Goal: Task Accomplishment & Management: Manage account settings

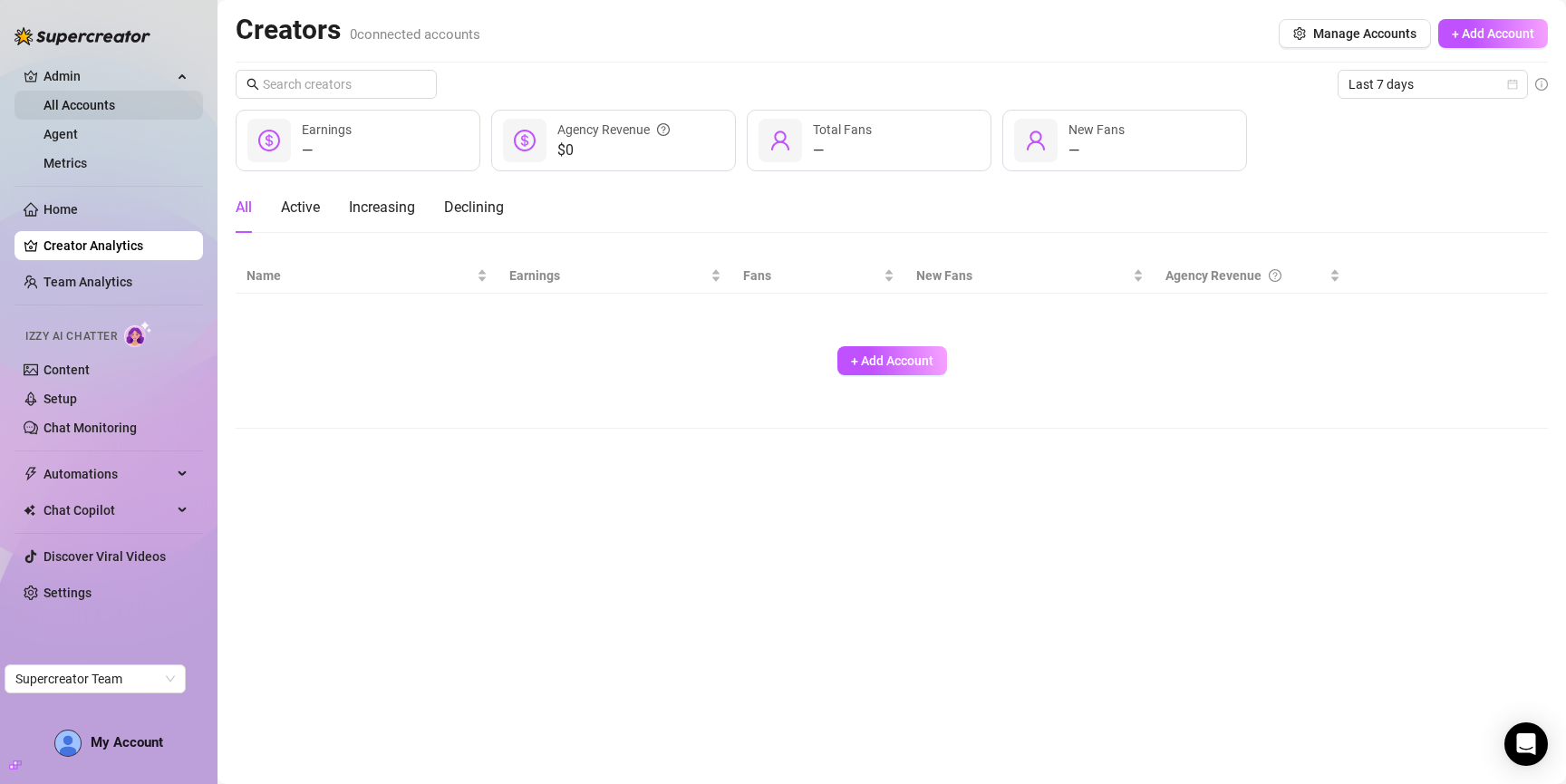
click at [81, 102] on link "All Accounts" at bounding box center [79, 105] width 71 height 14
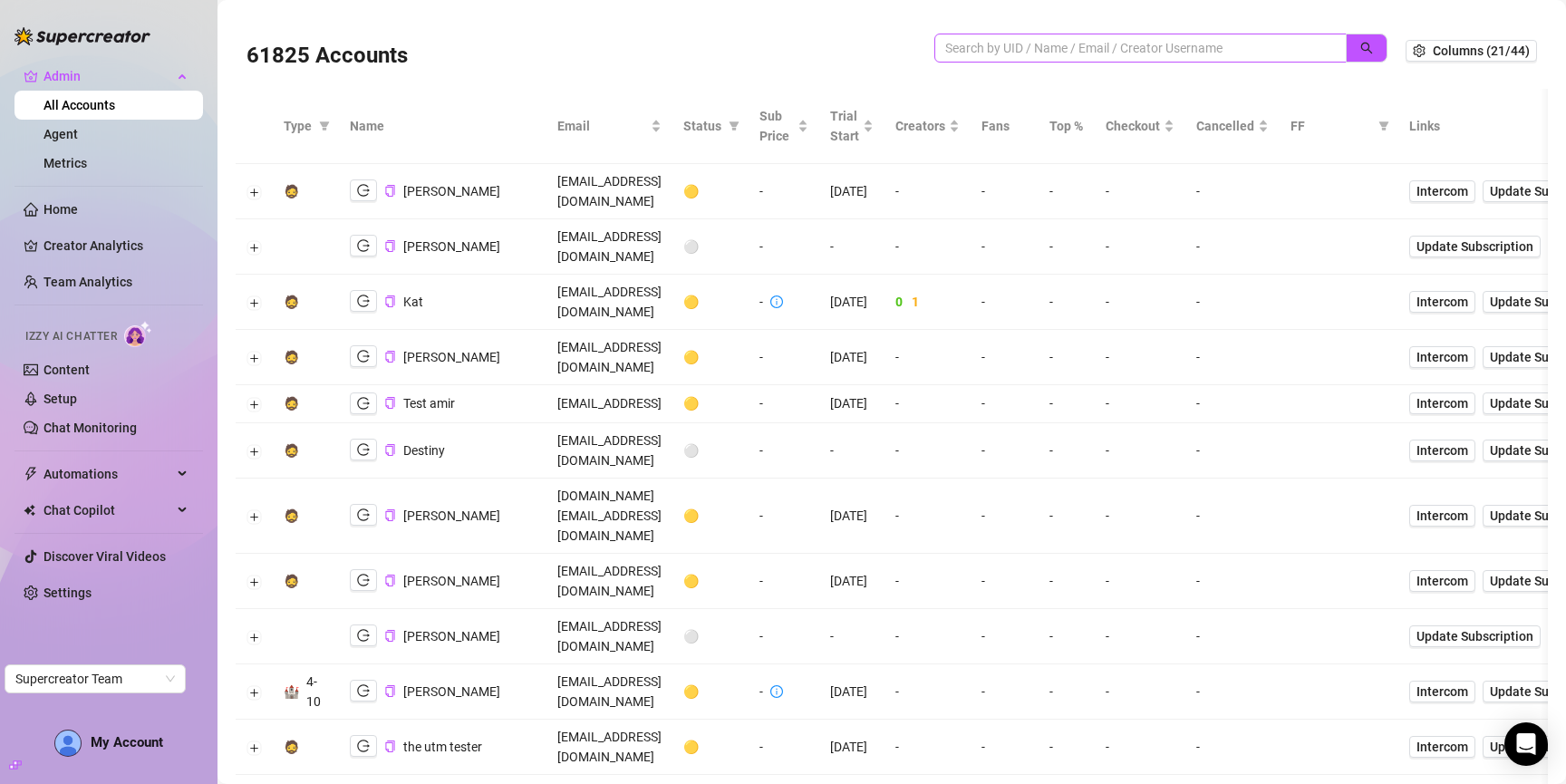
click at [965, 37] on span at bounding box center [1141, 48] width 413 height 29
click at [967, 43] on input "search" at bounding box center [1133, 48] width 377 height 20
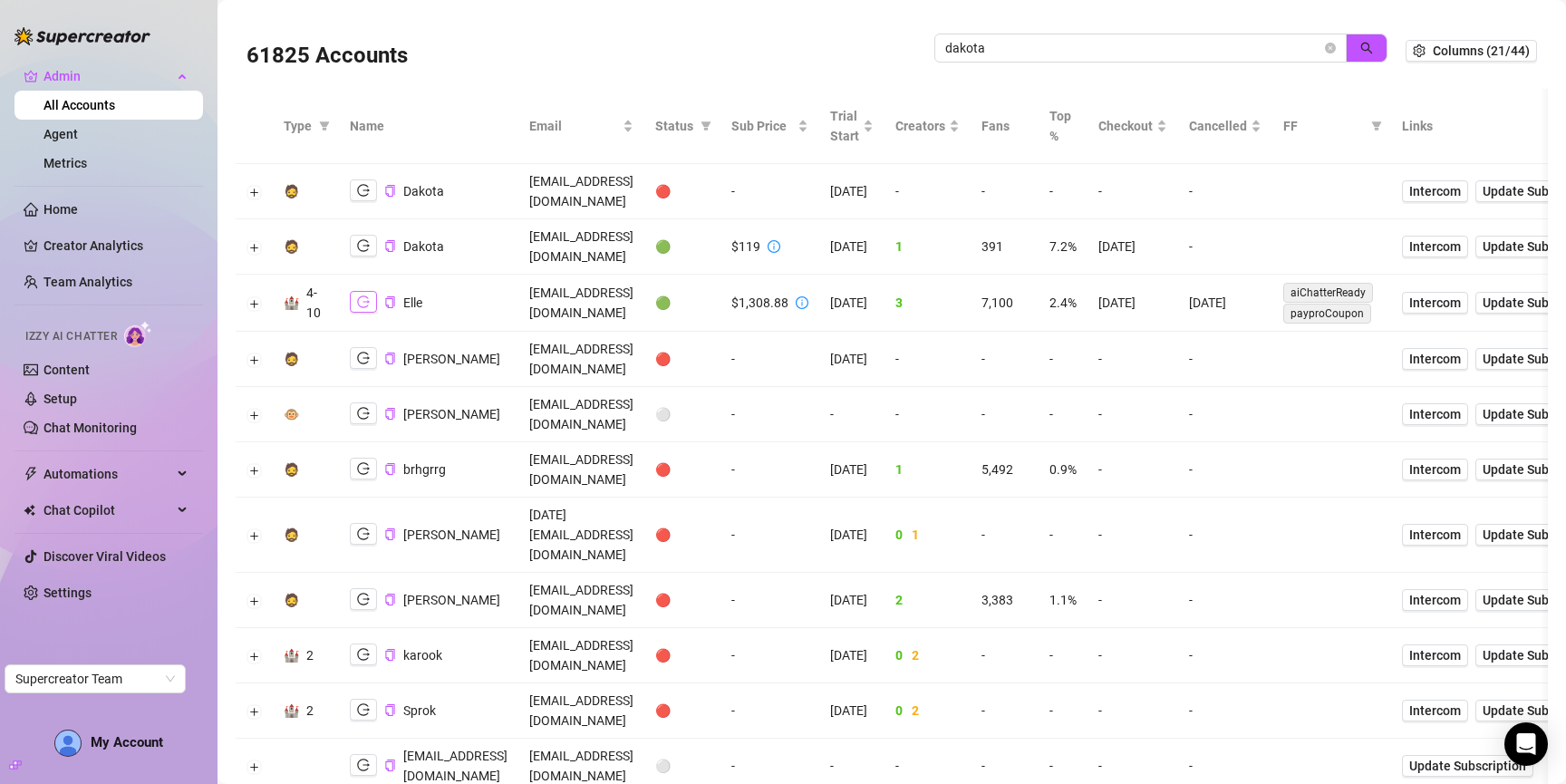
click at [361, 296] on icon "logout" at bounding box center [363, 301] width 12 height 12
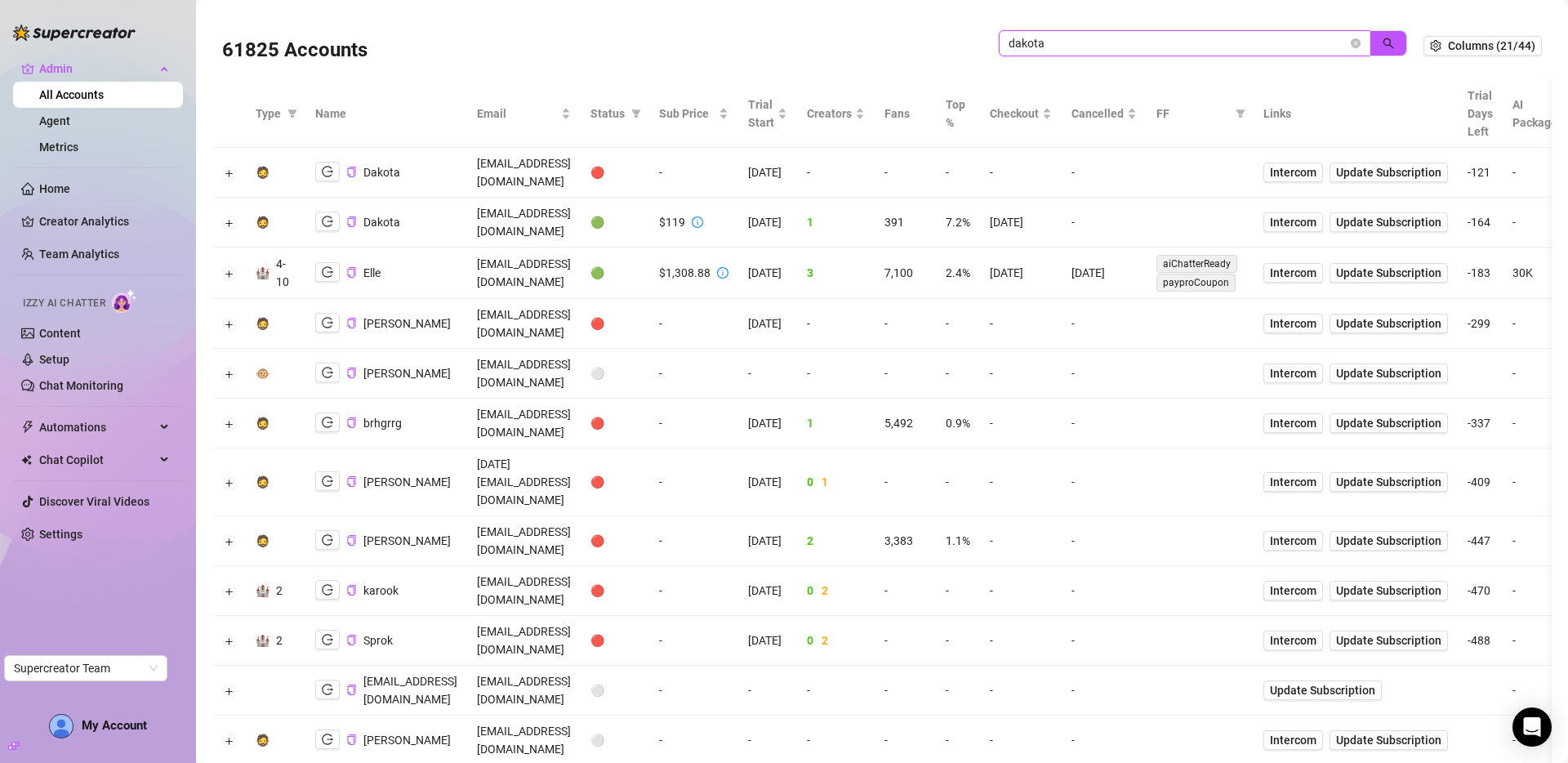
click at [1136, 37] on input "dakota" at bounding box center [1178, 43] width 339 height 18
click at [1136, 38] on input "dakota" at bounding box center [1178, 43] width 339 height 18
paste input "countercult23@gmail.com"
type input "countercult23@gmail.com"
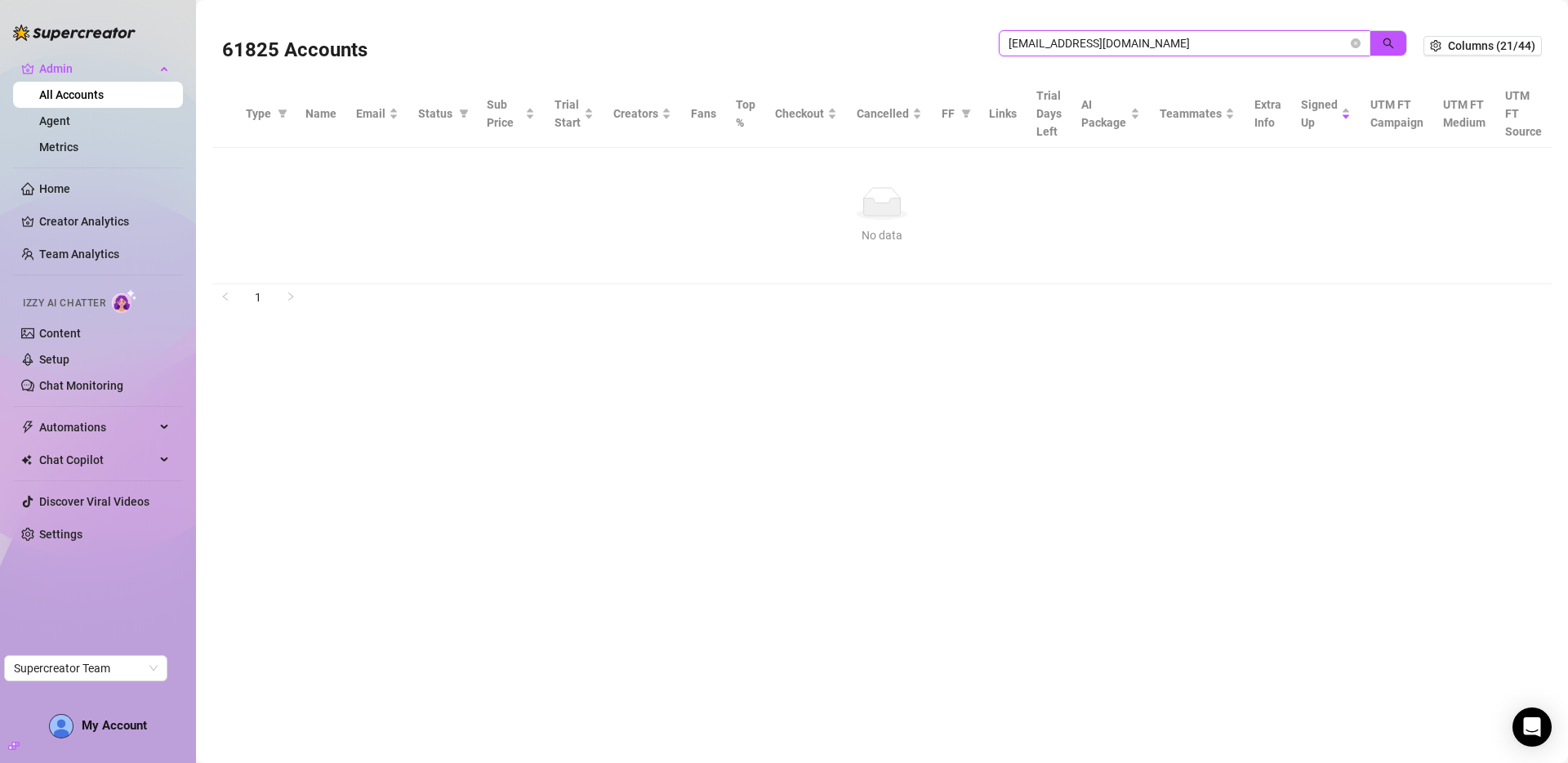
click at [1156, 47] on input "countercult23@gmail.com" at bounding box center [1178, 43] width 339 height 18
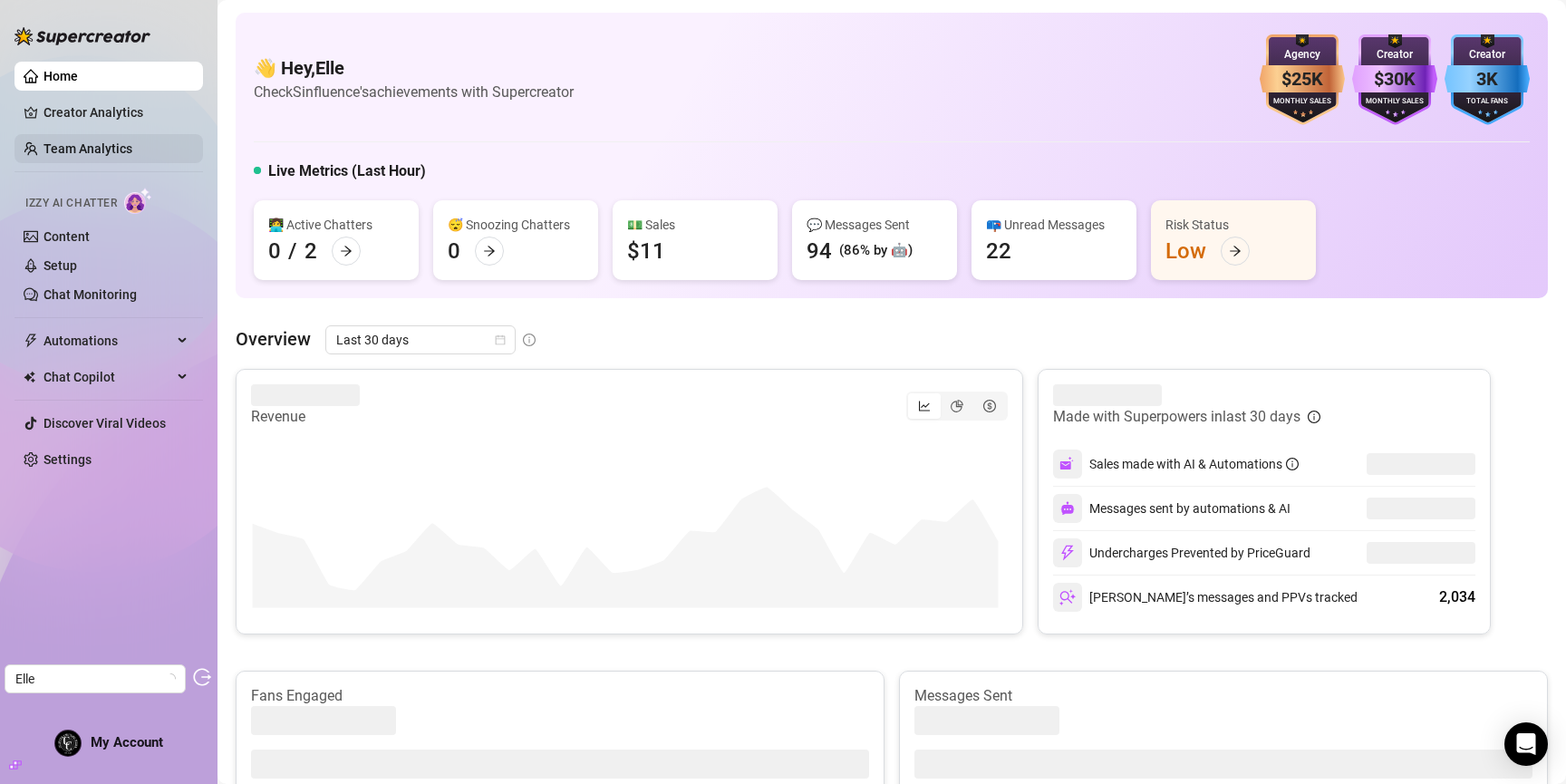
click at [99, 156] on link "Team Analytics" at bounding box center [87, 148] width 88 height 14
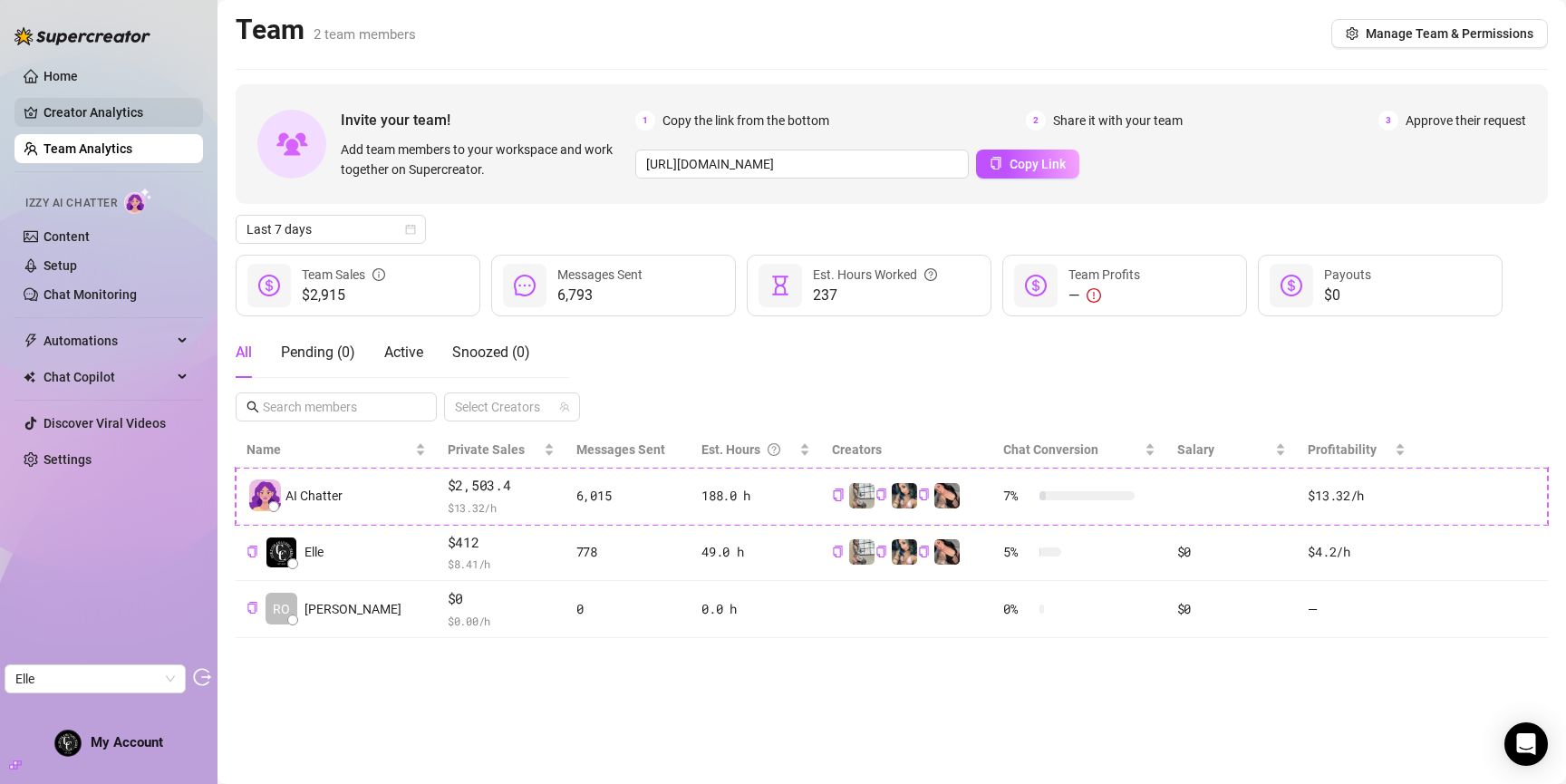
click at [110, 124] on link "Creator Analytics" at bounding box center [116, 112] width 145 height 29
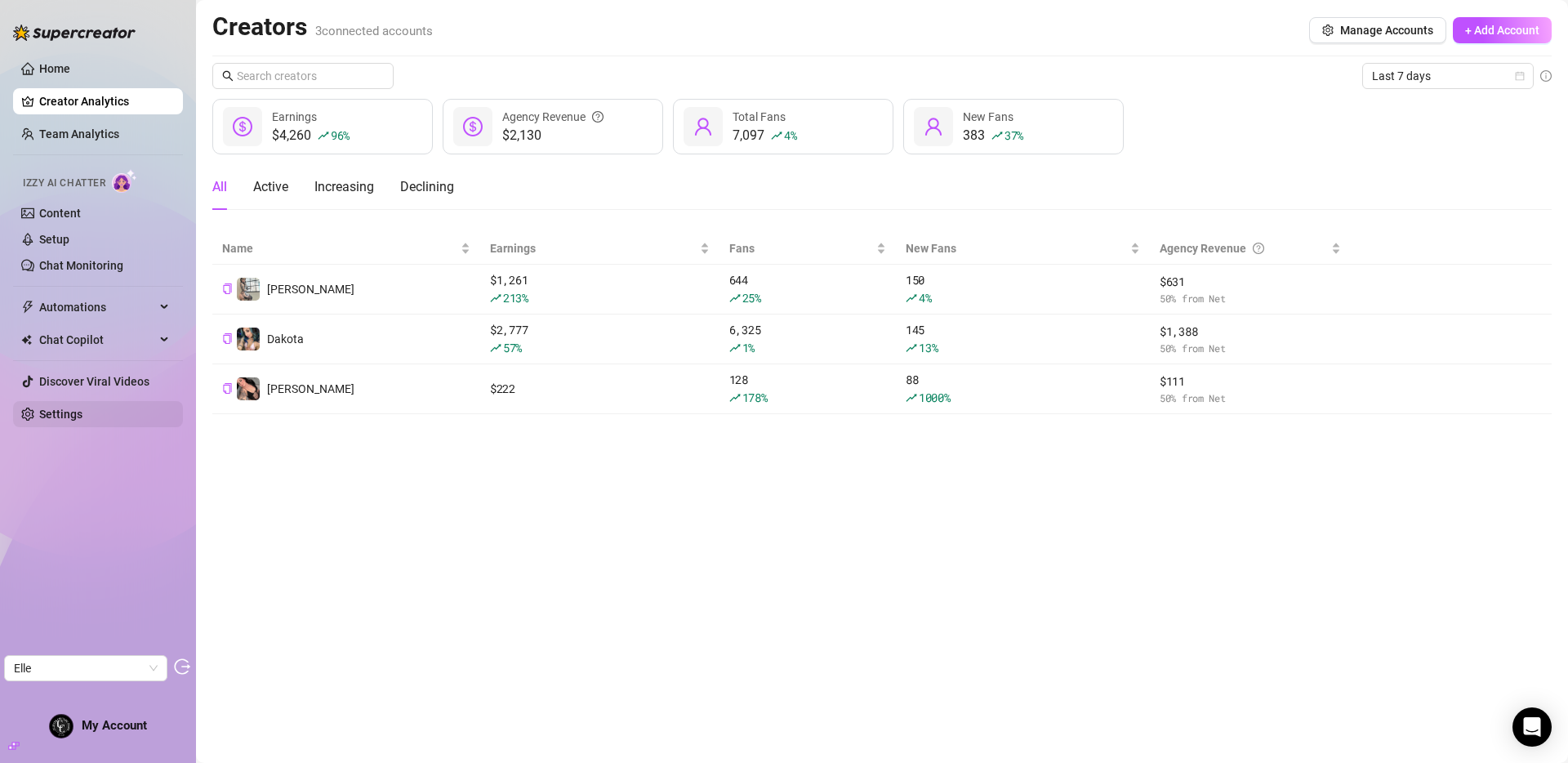
click at [50, 412] on link "Settings" at bounding box center [61, 414] width 44 height 13
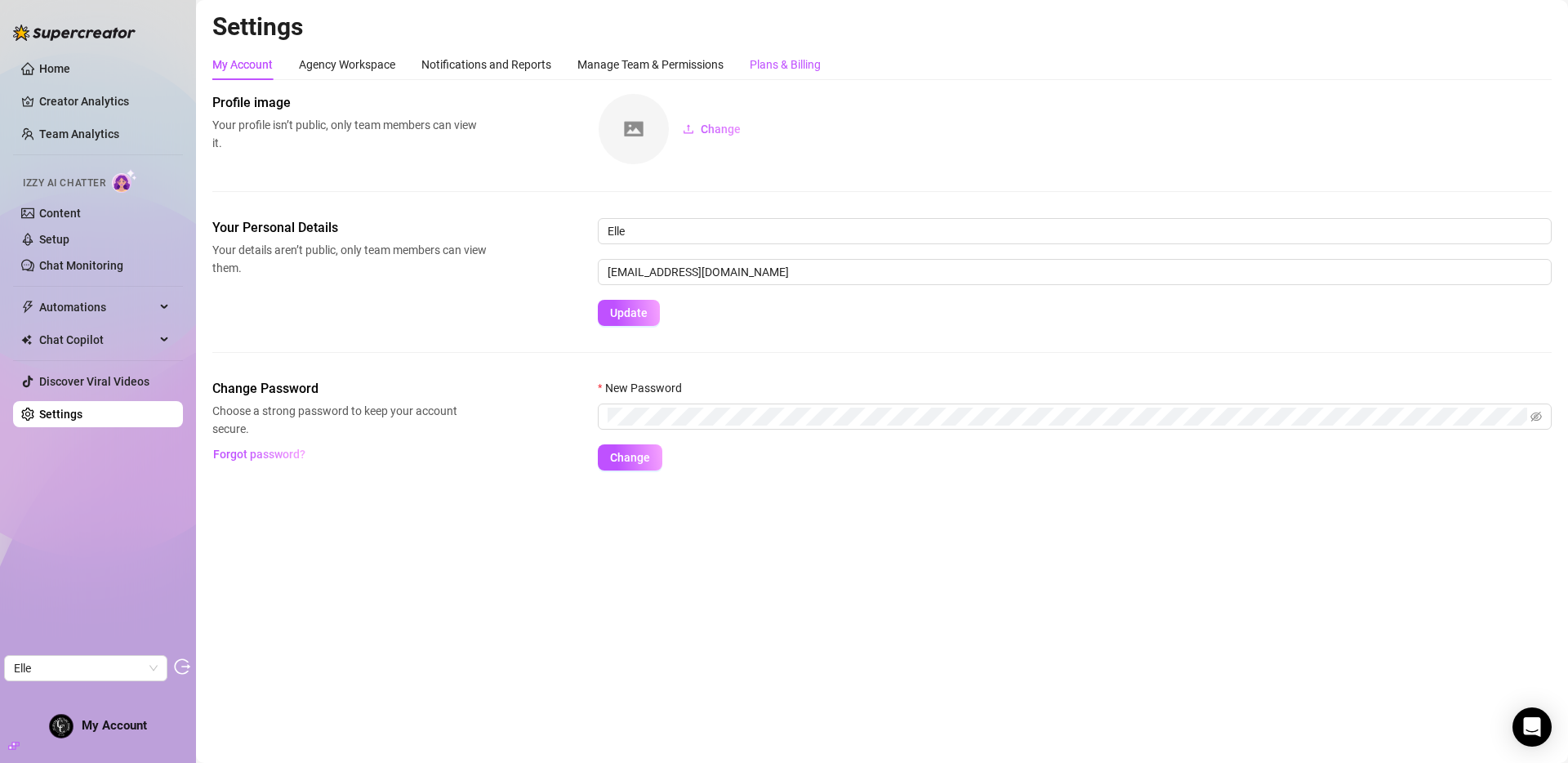
click at [808, 61] on div "Plans & Billing" at bounding box center [785, 64] width 71 height 18
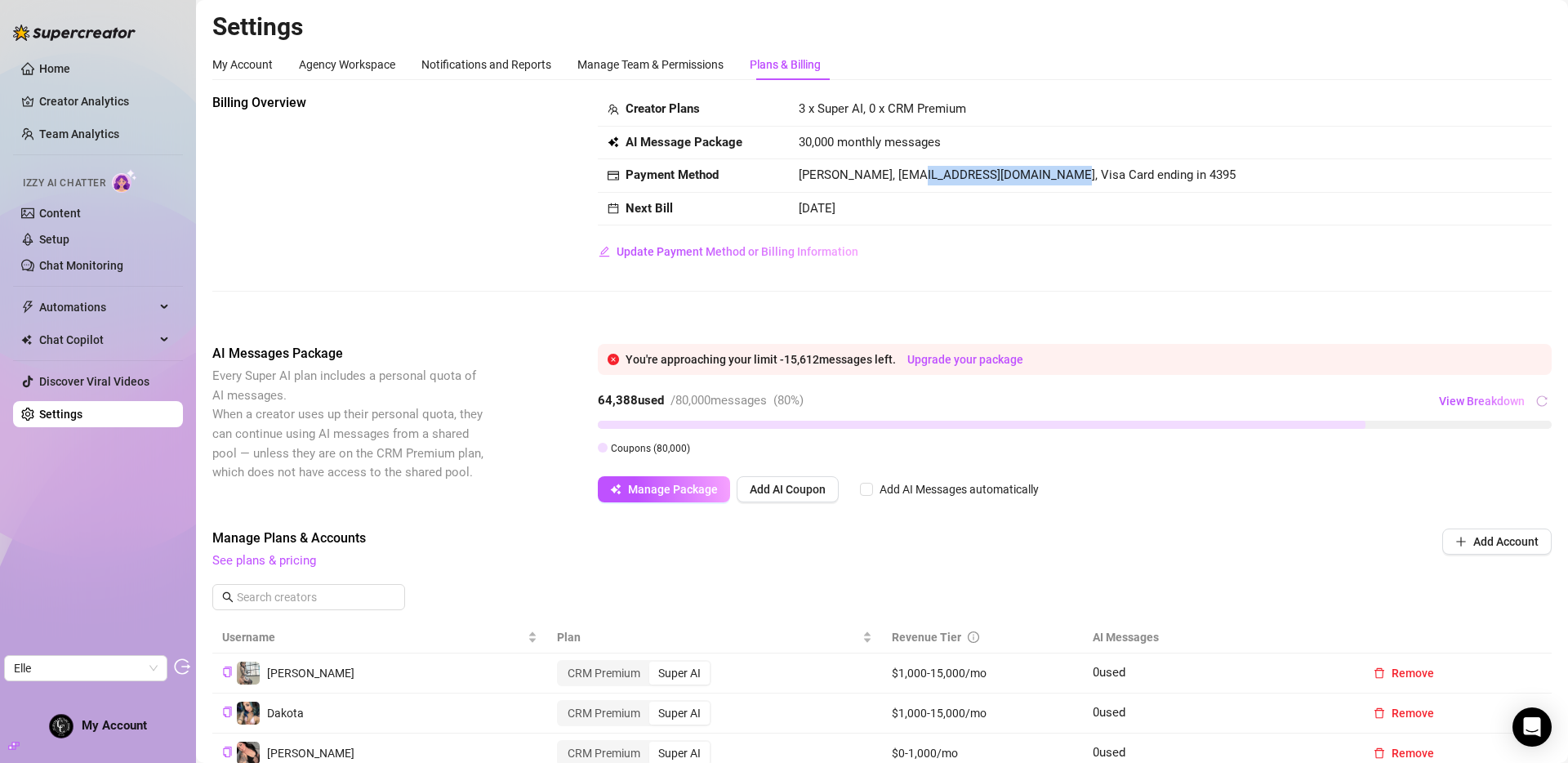
drag, startPoint x: 897, startPoint y: 175, endPoint x: 1041, endPoint y: 180, distance: 144.1
click at [1041, 180] on span "Danielle Harrison, countercult23@gmail.com, Visa Card ending in 4395" at bounding box center [1017, 174] width 437 height 15
copy span "countercult23@gmail.com"
click at [243, 63] on div "My Account" at bounding box center [242, 64] width 61 height 18
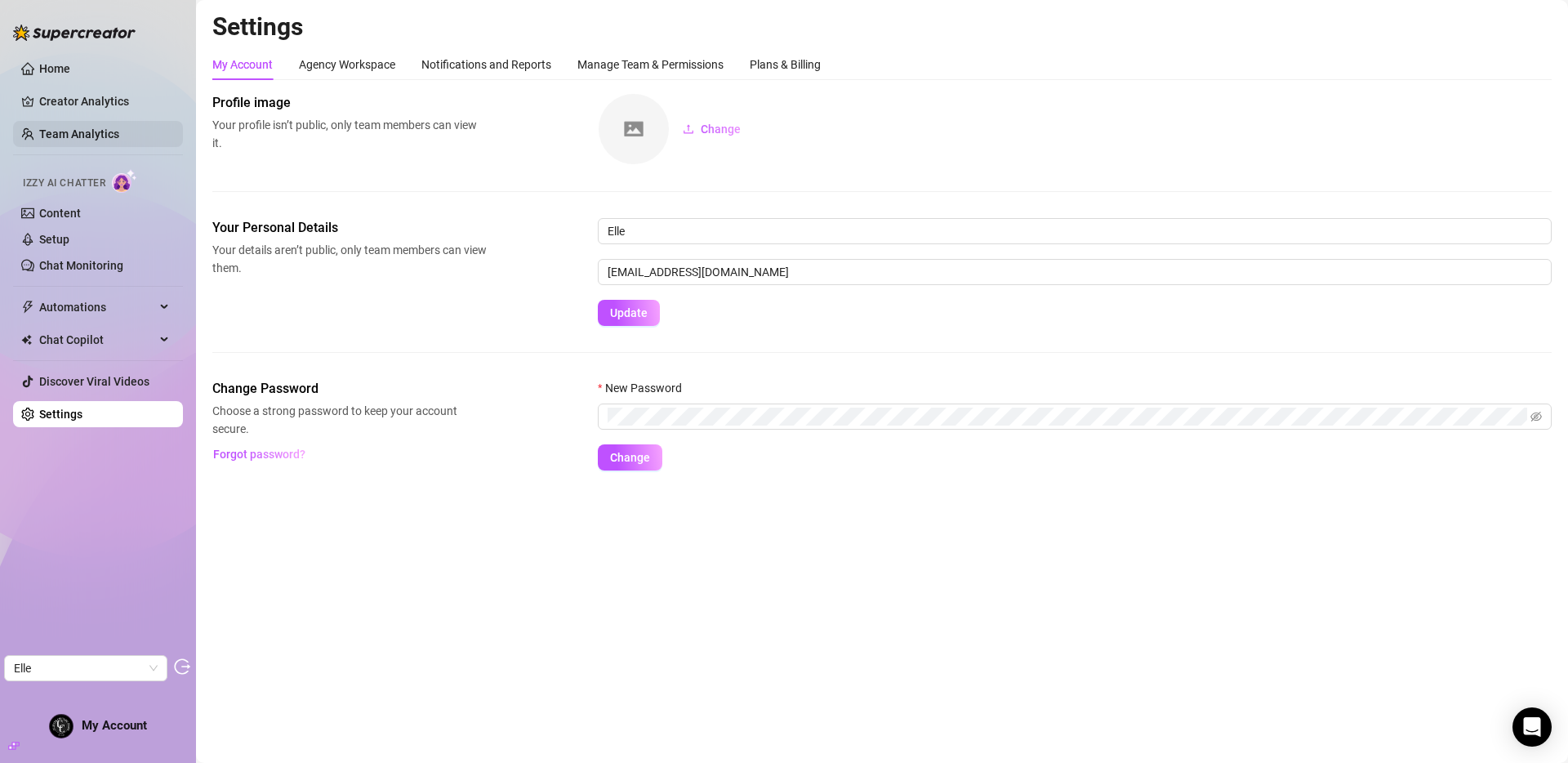
click at [94, 128] on link "Team Analytics" at bounding box center [79, 134] width 80 height 13
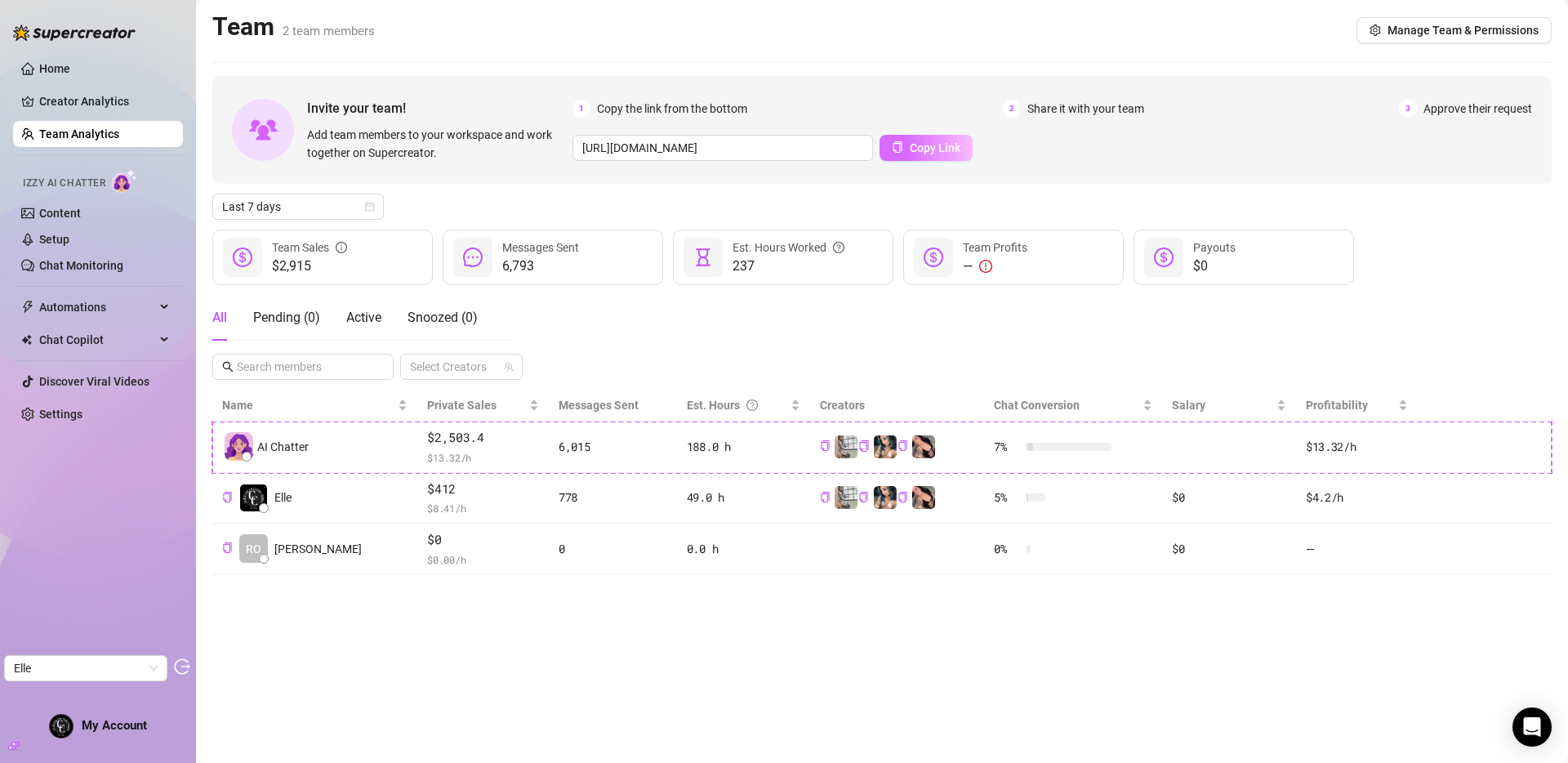
click at [920, 146] on span "Copy Link" at bounding box center [935, 147] width 51 height 13
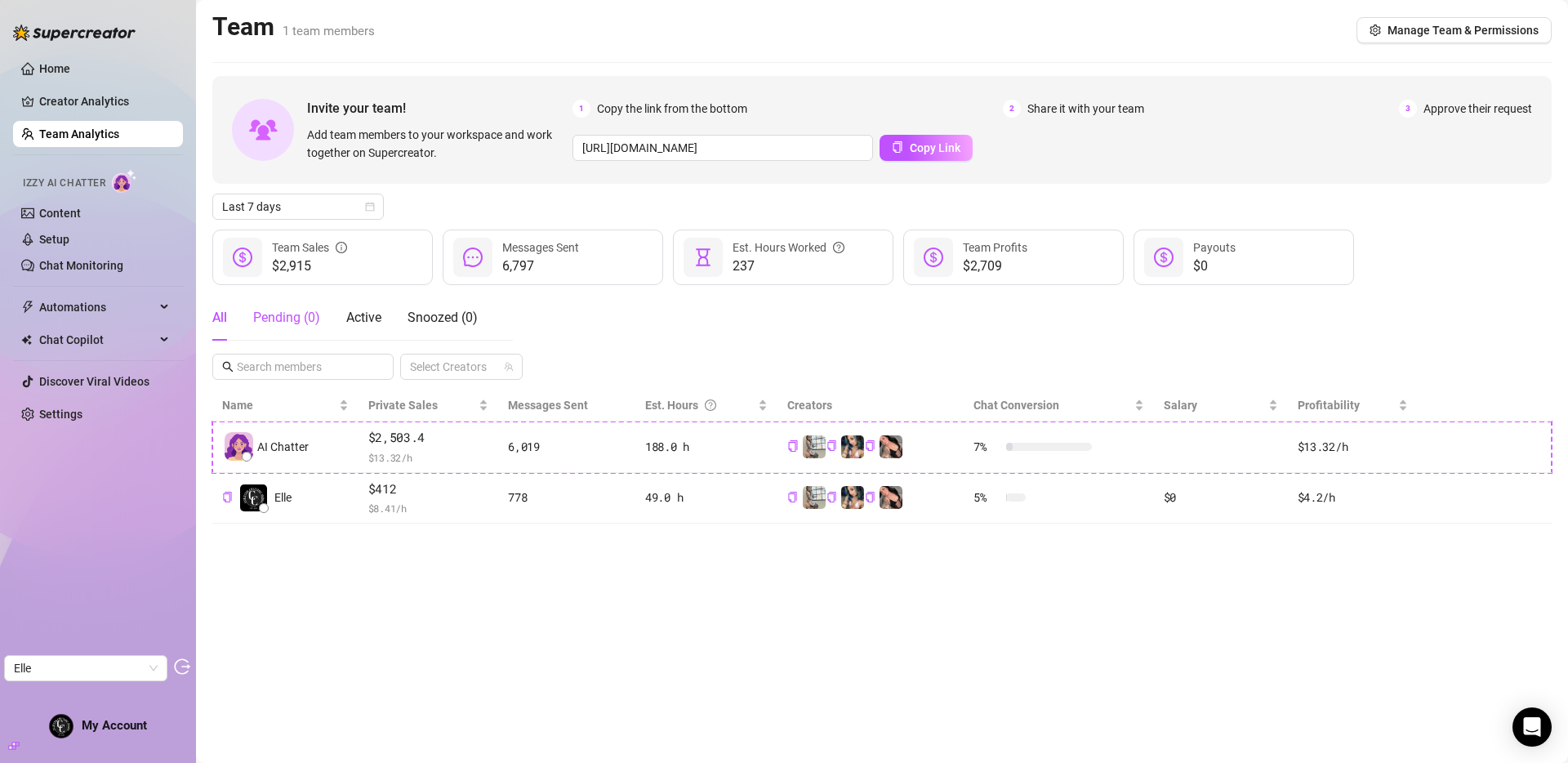
click at [290, 321] on div "Pending ( 0 )" at bounding box center [287, 317] width 67 height 20
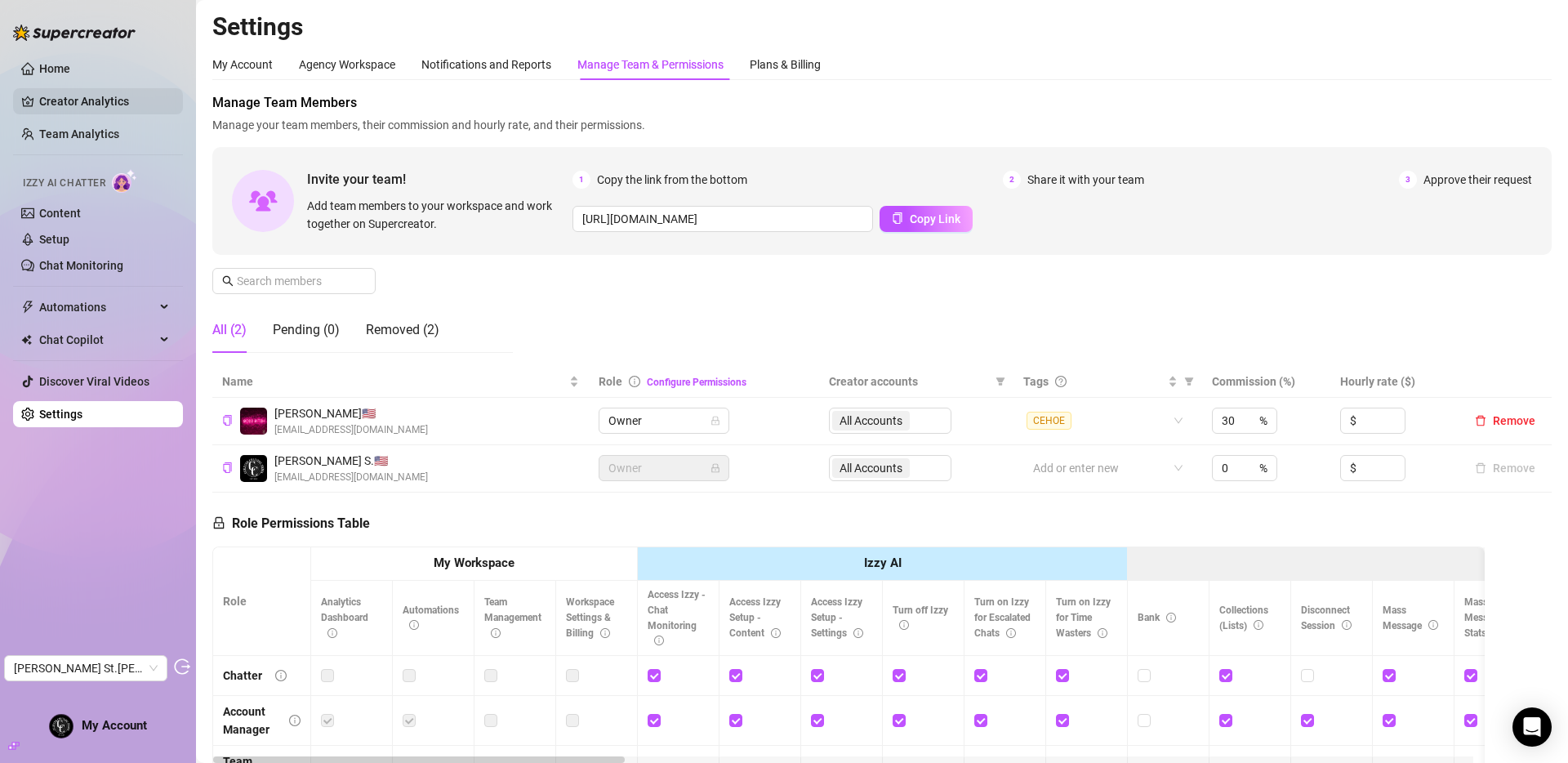
click at [71, 94] on link "Creator Analytics" at bounding box center [105, 101] width 131 height 27
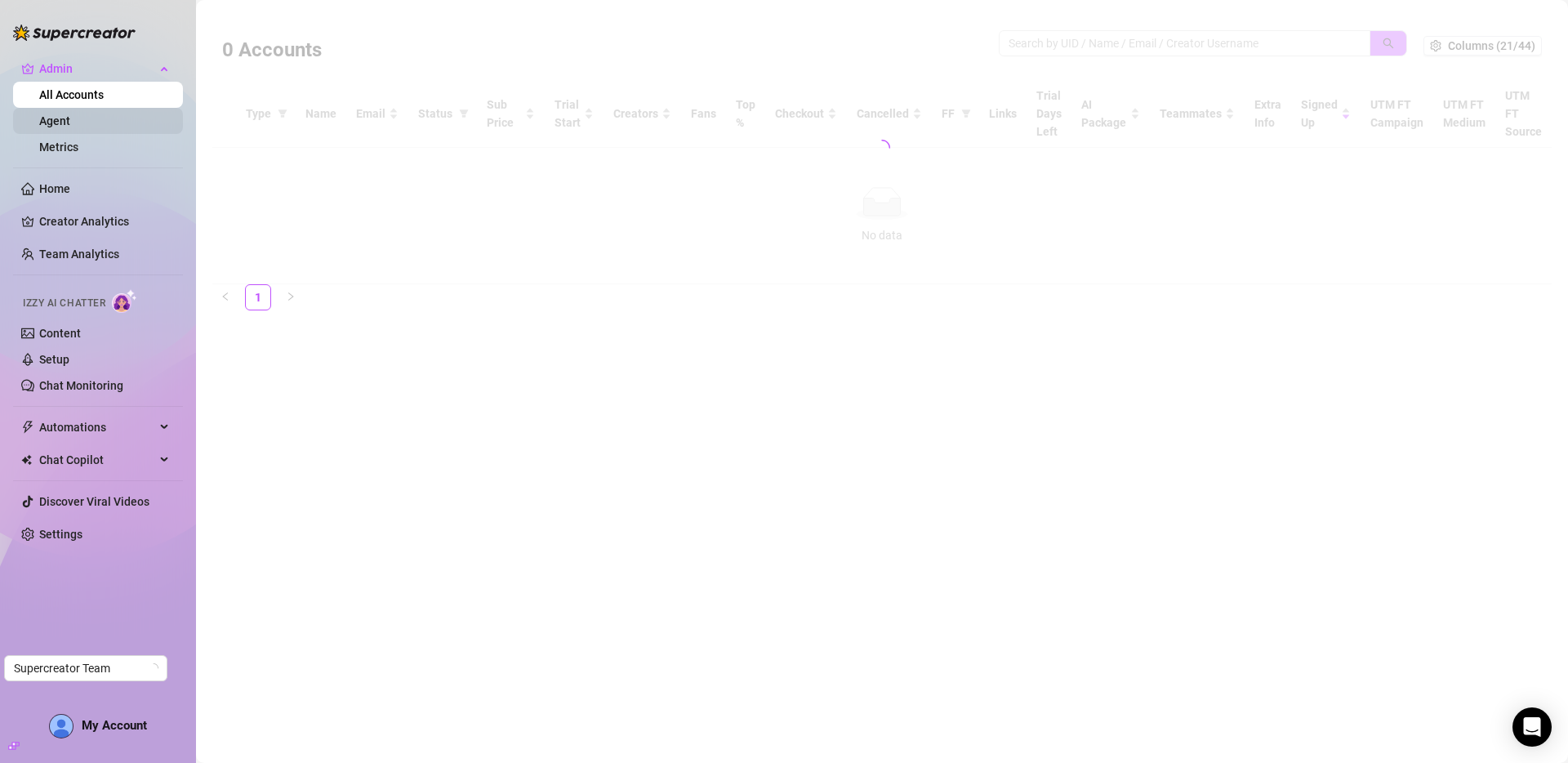
click at [70, 114] on link "Agent" at bounding box center [55, 120] width 31 height 13
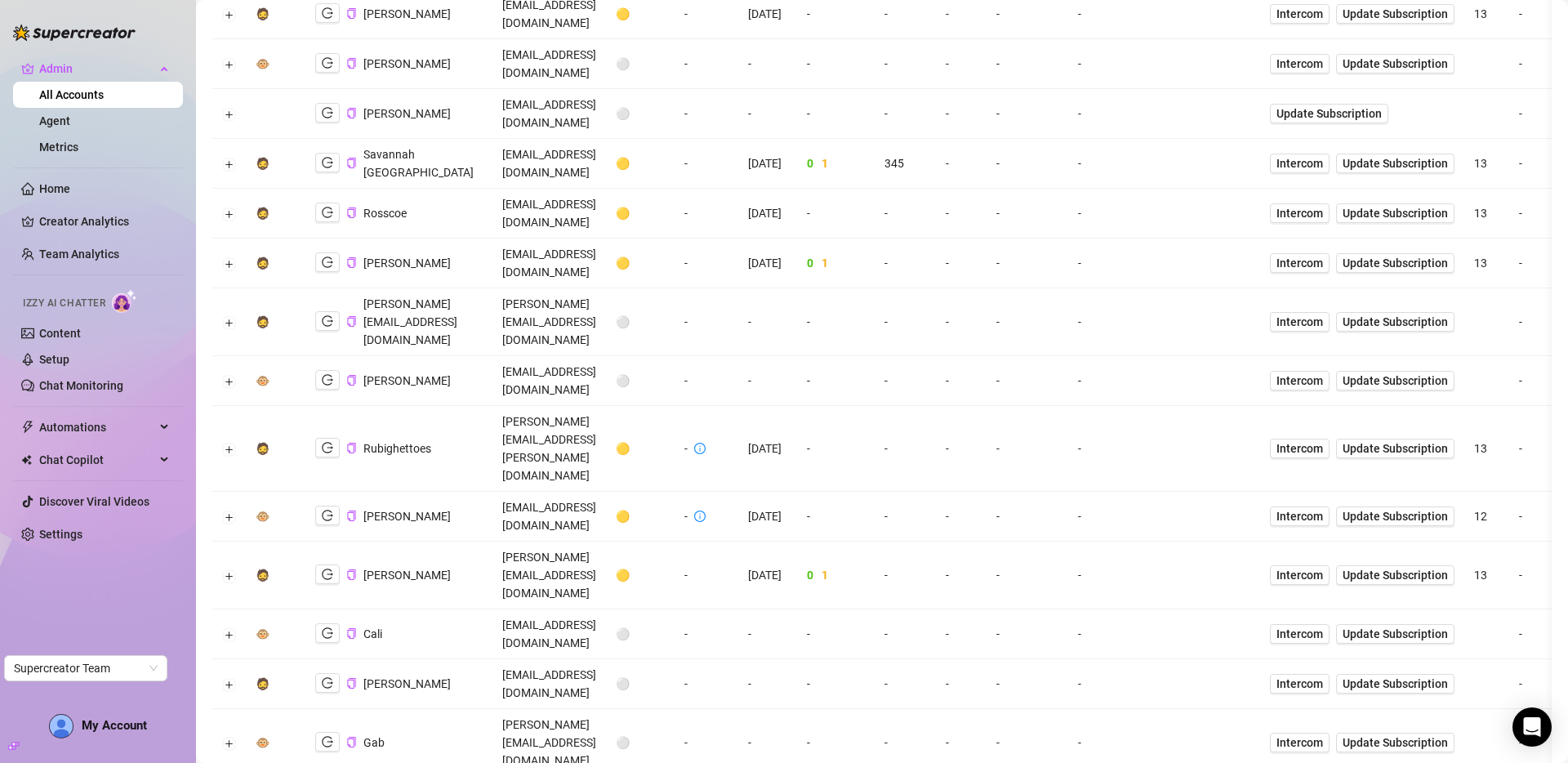
scroll to position [1861, 0]
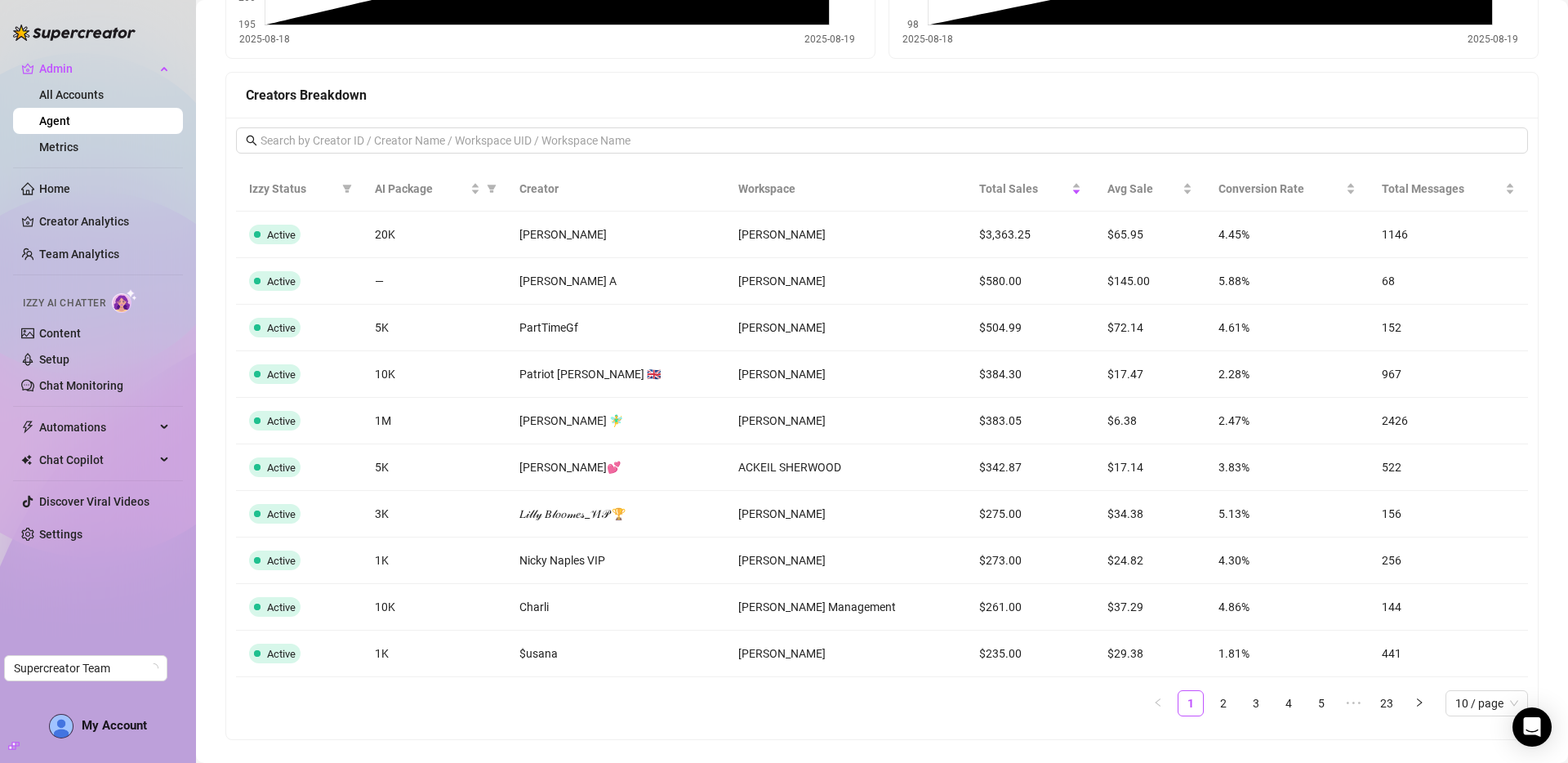
scroll to position [1270, 0]
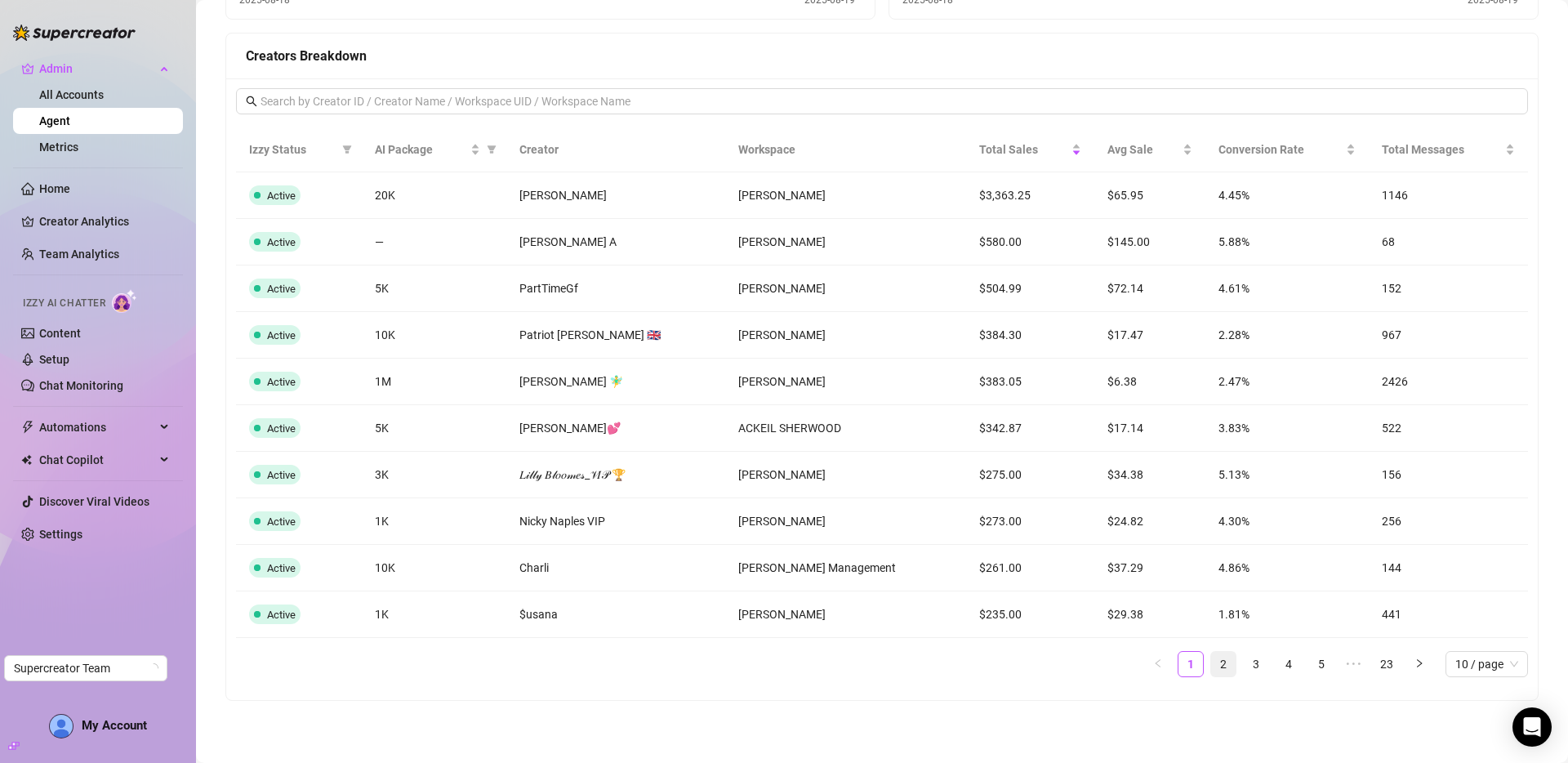
click at [1213, 673] on link "2" at bounding box center [1224, 664] width 25 height 25
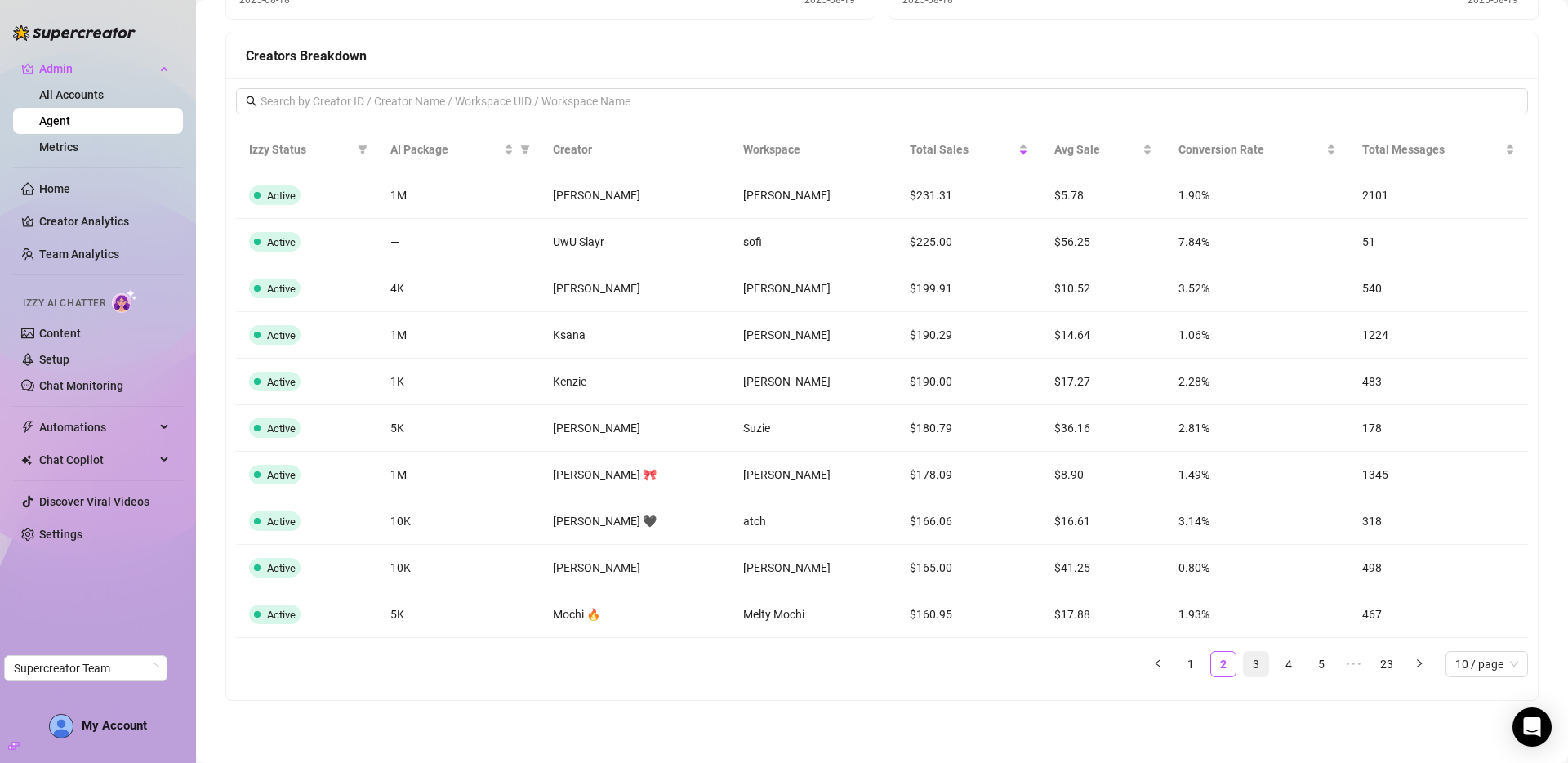
click at [1244, 664] on link "3" at bounding box center [1256, 664] width 25 height 25
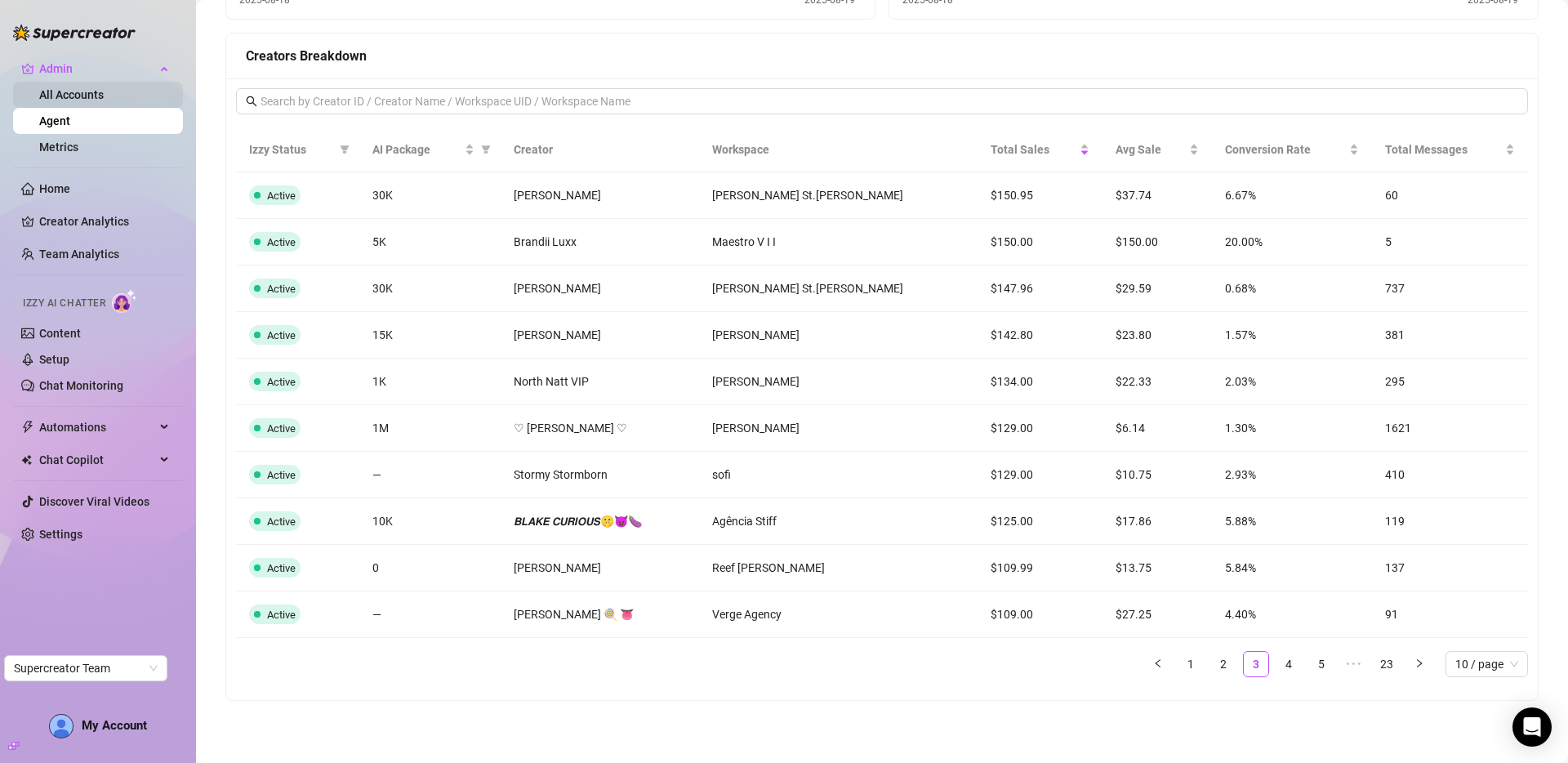
click at [70, 99] on link "All Accounts" at bounding box center [71, 94] width 64 height 13
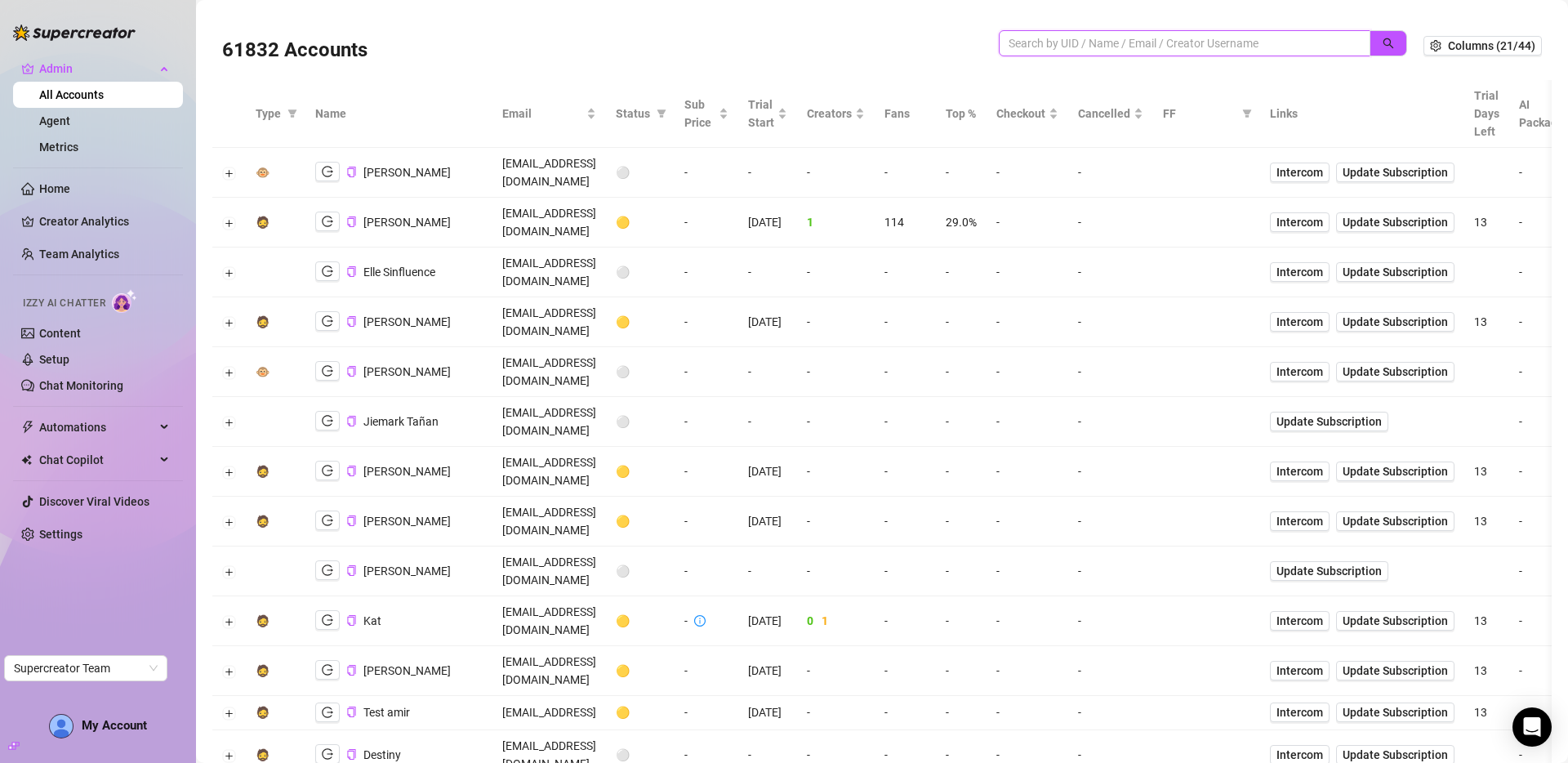
click at [1092, 47] on input "search" at bounding box center [1178, 43] width 339 height 18
paste input "[EMAIL_ADDRESS][DOMAIN_NAME]"
click at [1383, 44] on icon "search" at bounding box center [1388, 43] width 11 height 11
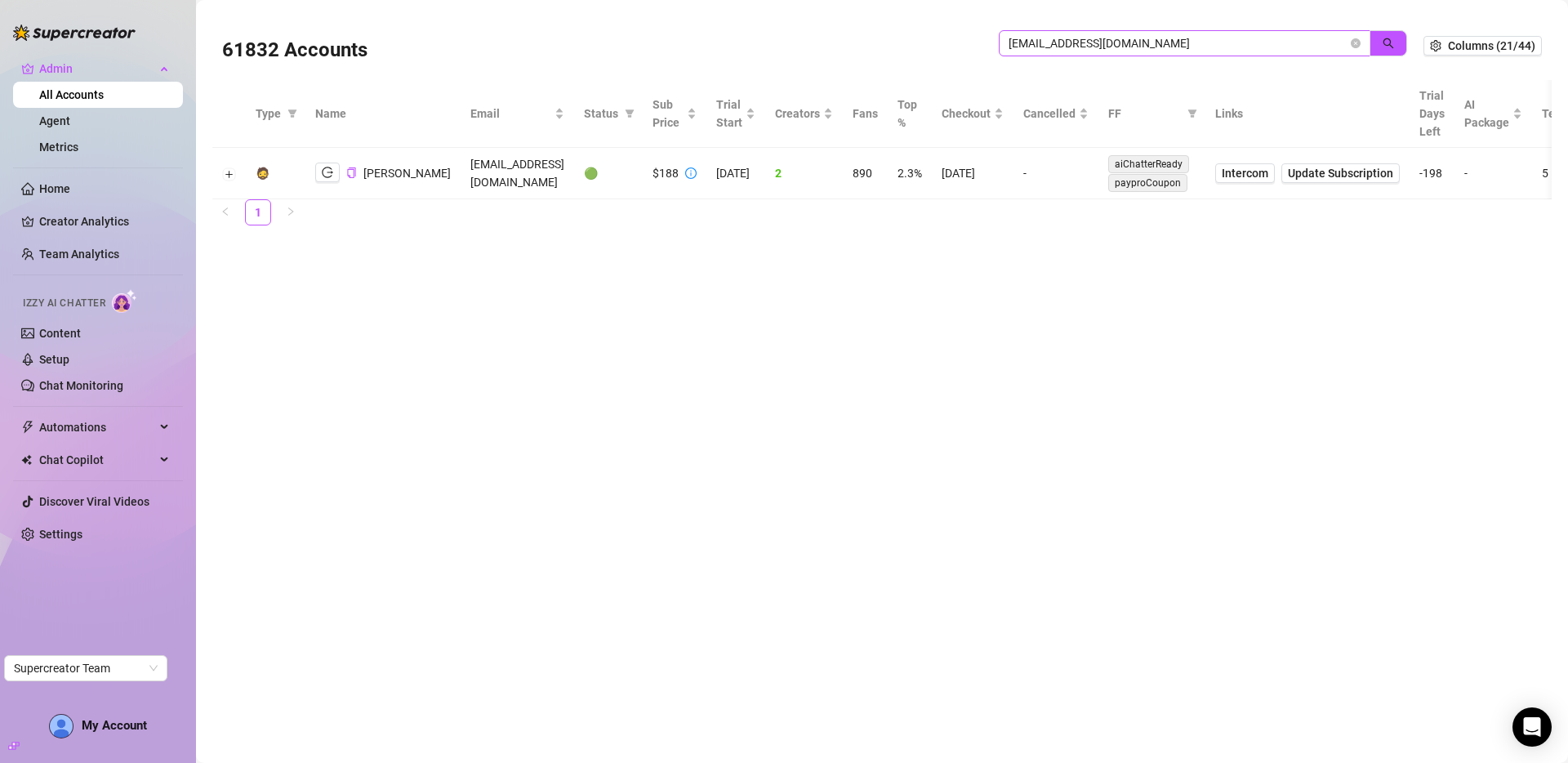
drag, startPoint x: 1206, startPoint y: 55, endPoint x: 1208, endPoint y: 44, distance: 11.2
click at [1206, 55] on span "hollybethcontact@gmail.com" at bounding box center [1185, 43] width 372 height 27
click at [1208, 43] on input "hollybethcontact@gmail.com" at bounding box center [1178, 43] width 339 height 18
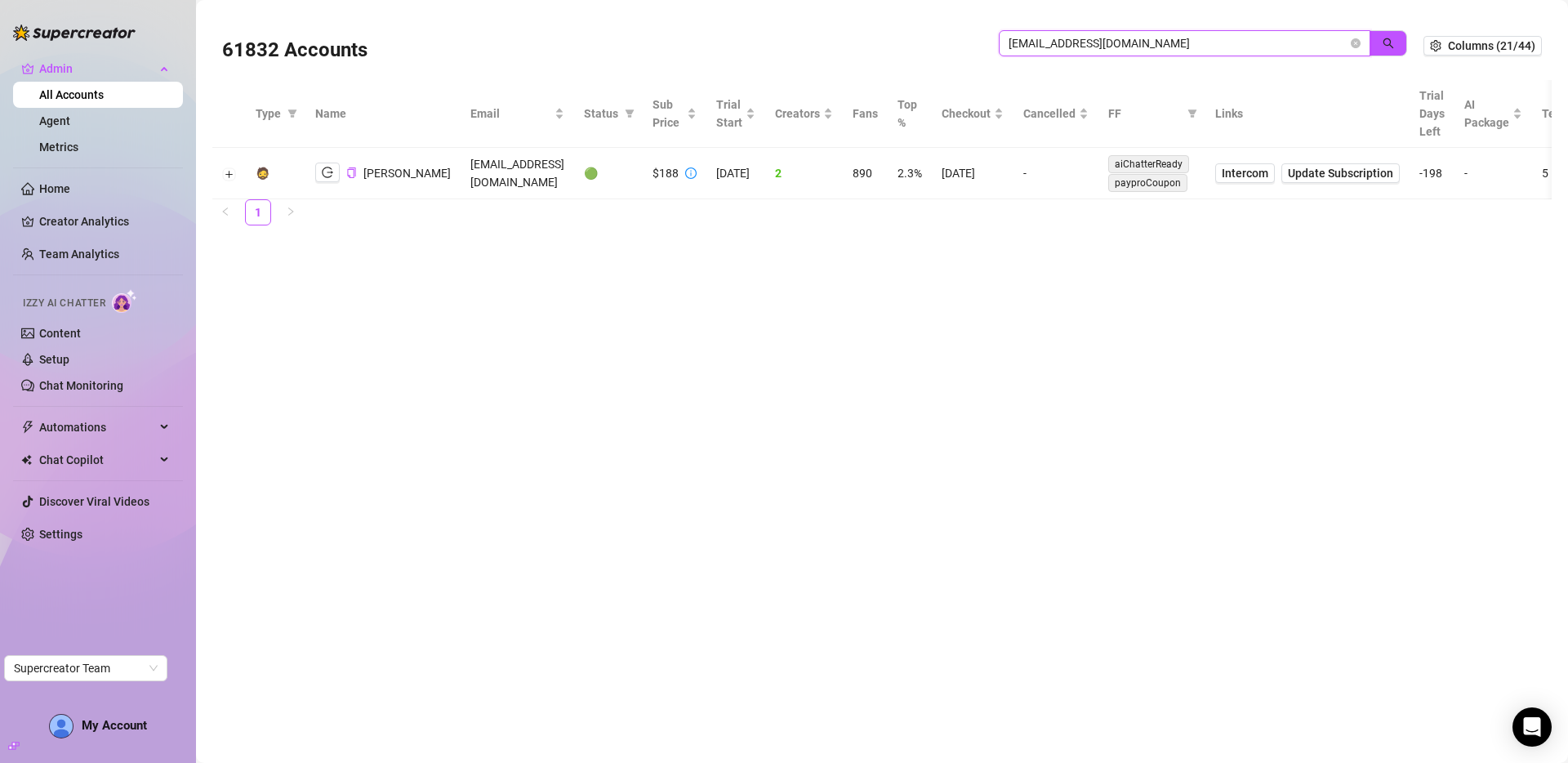
paste input "ZCDAWePJ41YAfQ23Yhbu4WteSnH2"
click at [1388, 45] on icon "search" at bounding box center [1389, 44] width 10 height 10
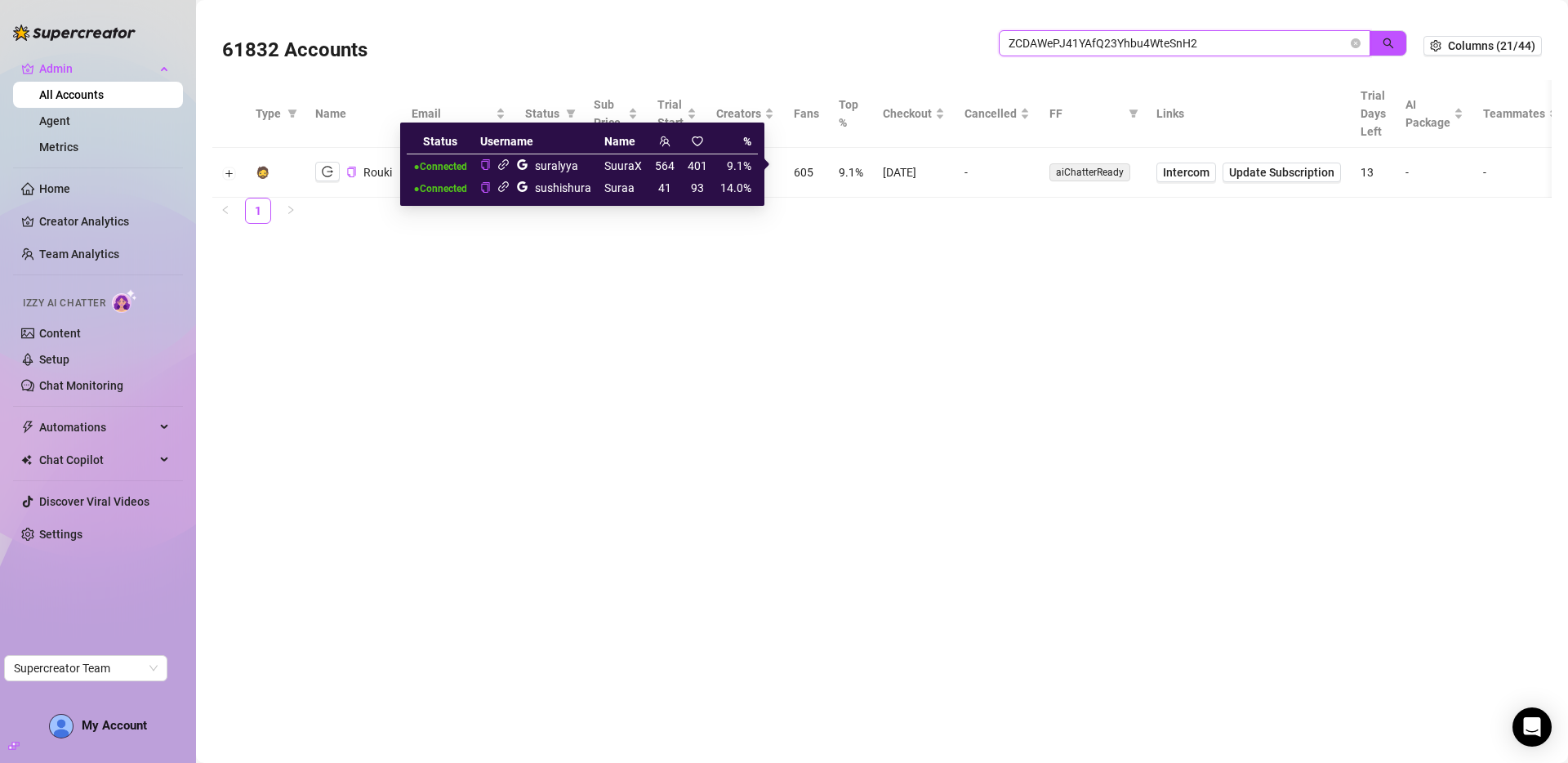
type input "ZCDAWePJ41YAfQ23Yhbu4WteSnH2"
click at [507, 166] on icon "link" at bounding box center [504, 165] width 12 height 12
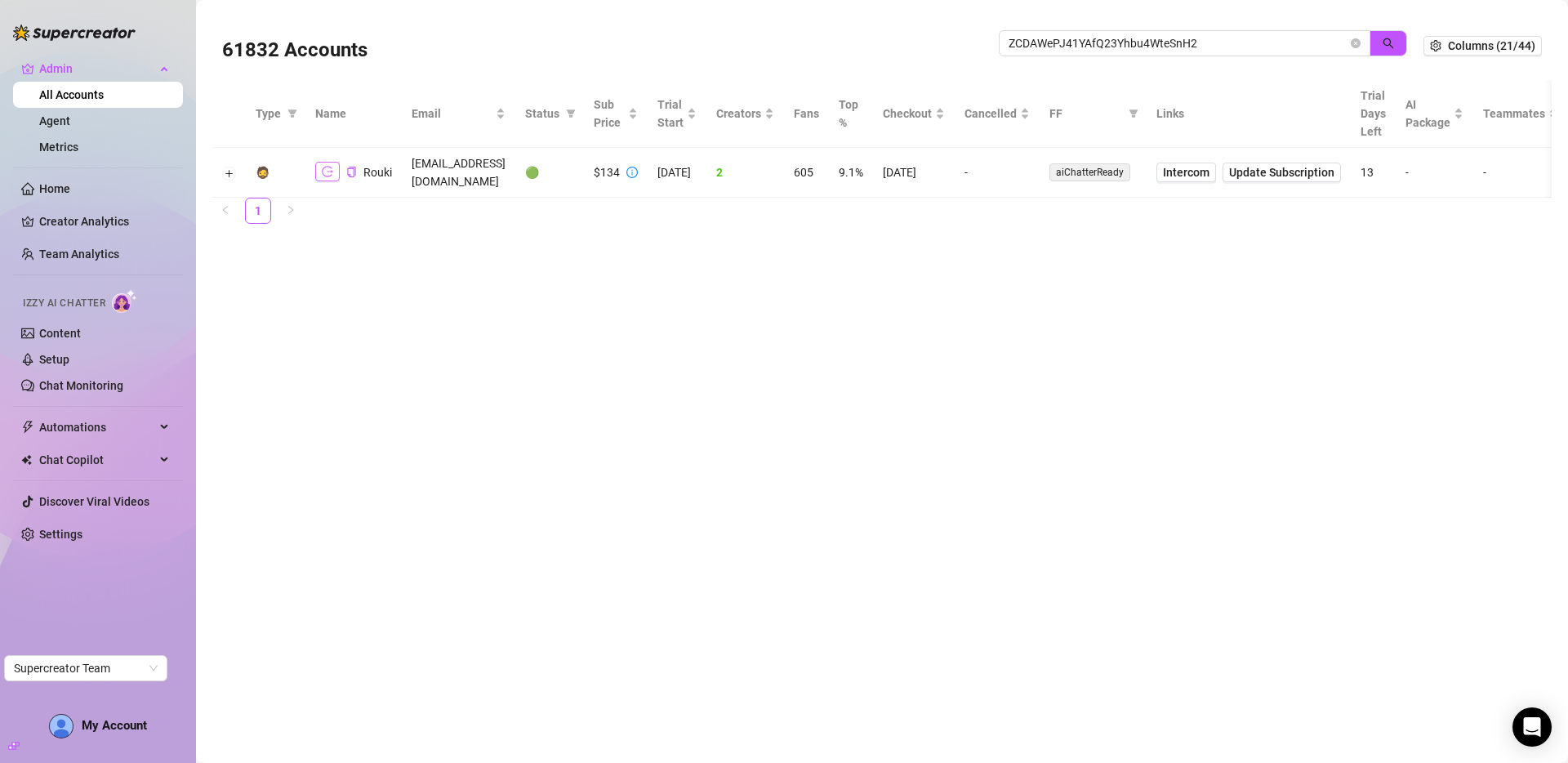
click at [326, 166] on icon "logout" at bounding box center [327, 171] width 11 height 11
drag, startPoint x: 351, startPoint y: 166, endPoint x: 1287, endPoint y: 406, distance: 966.3
click at [352, 166] on icon "copy" at bounding box center [351, 171] width 10 height 10
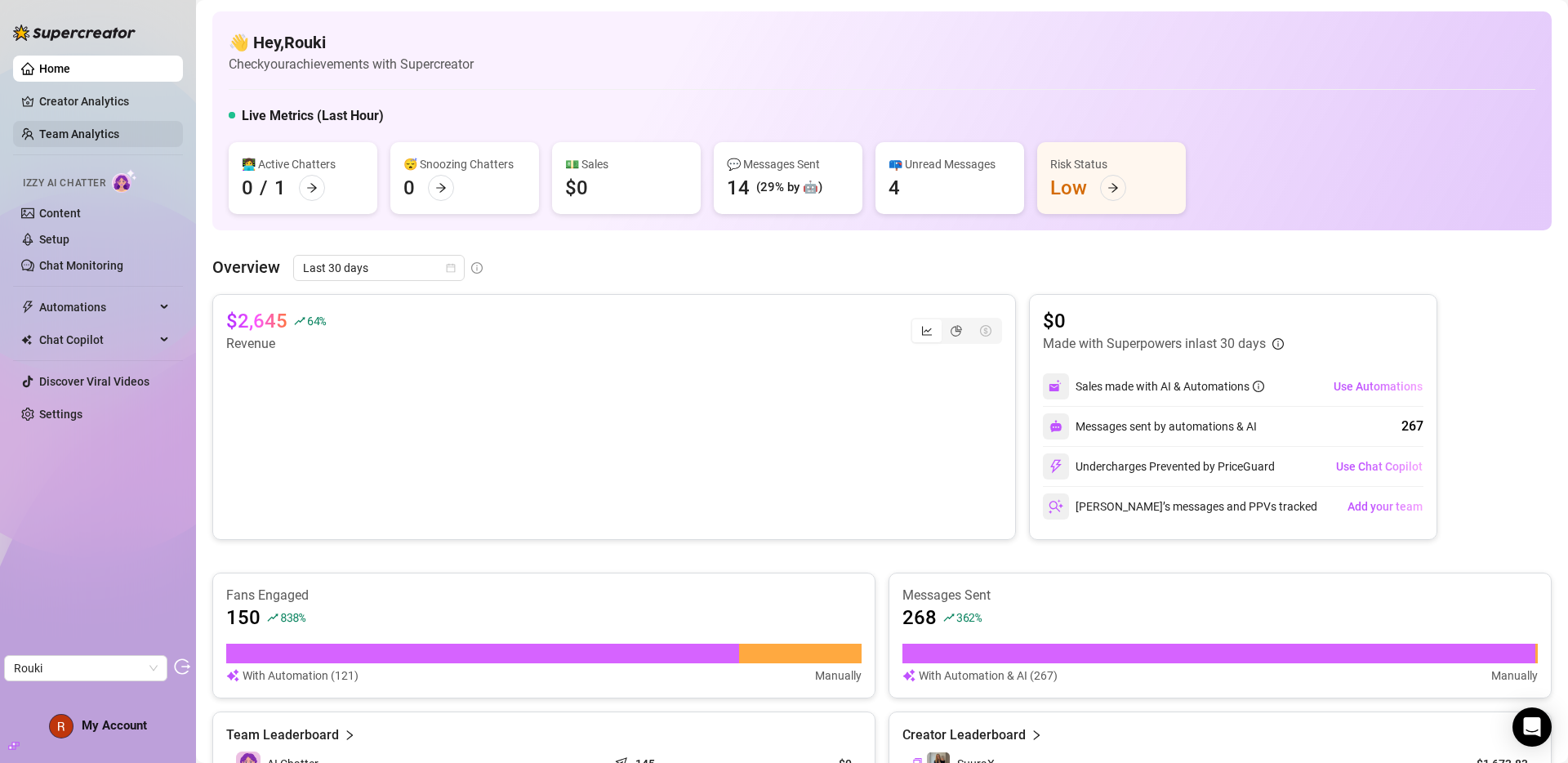
click at [75, 141] on link "Team Analytics" at bounding box center [79, 134] width 80 height 13
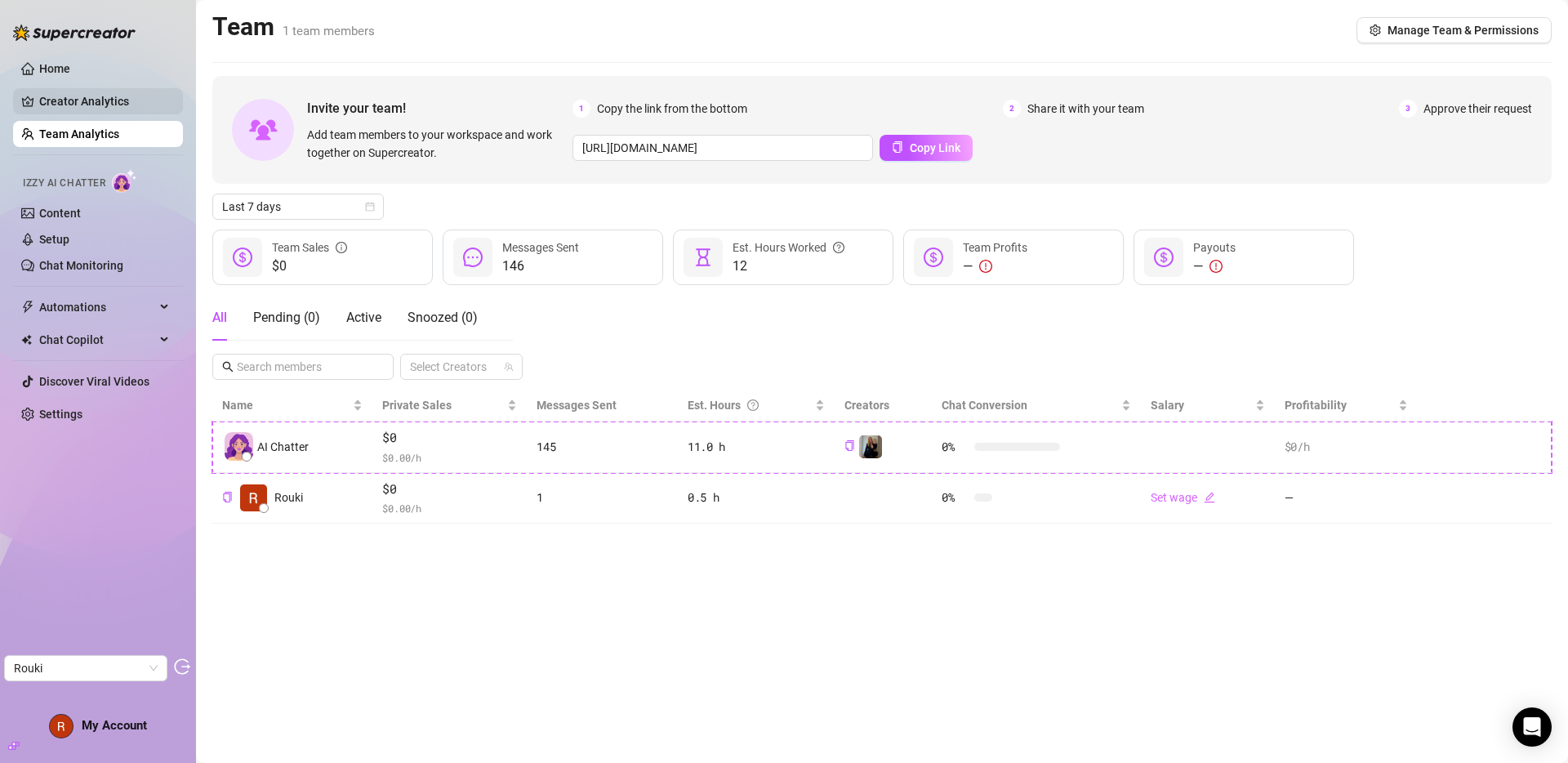
click at [81, 102] on link "Creator Analytics" at bounding box center [105, 101] width 131 height 27
